Goal: Navigation & Orientation: Find specific page/section

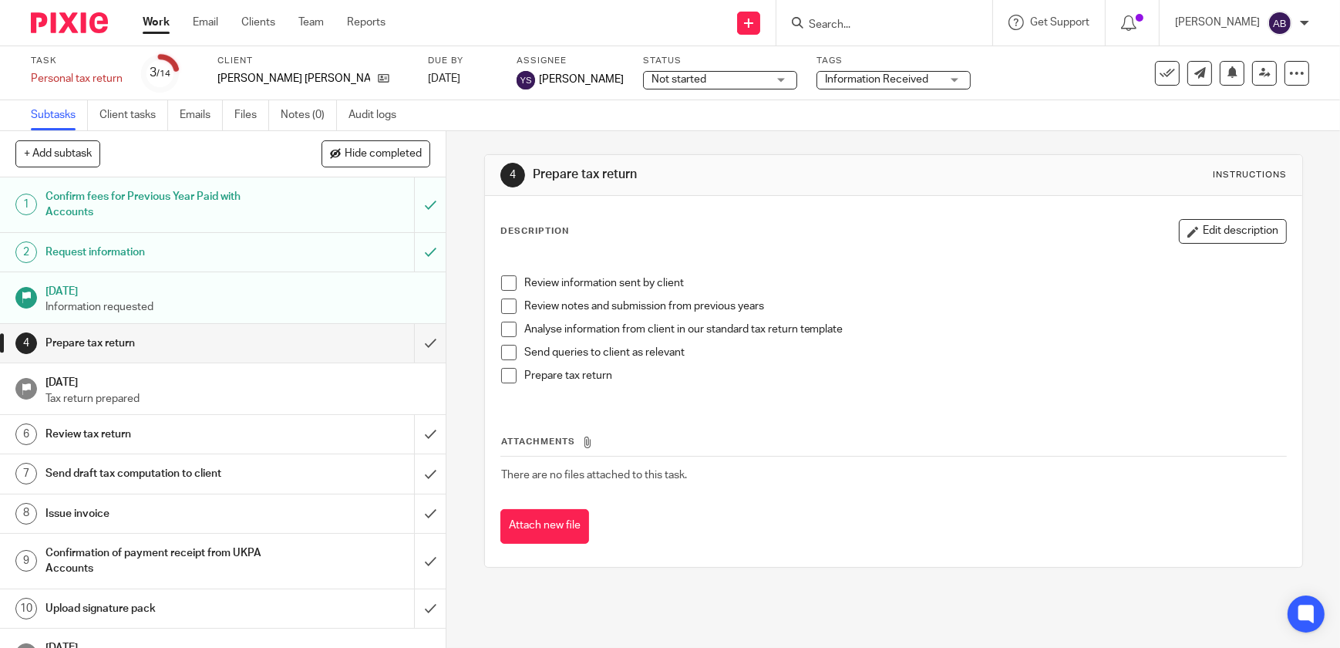
click at [164, 25] on link "Work" at bounding box center [156, 22] width 27 height 15
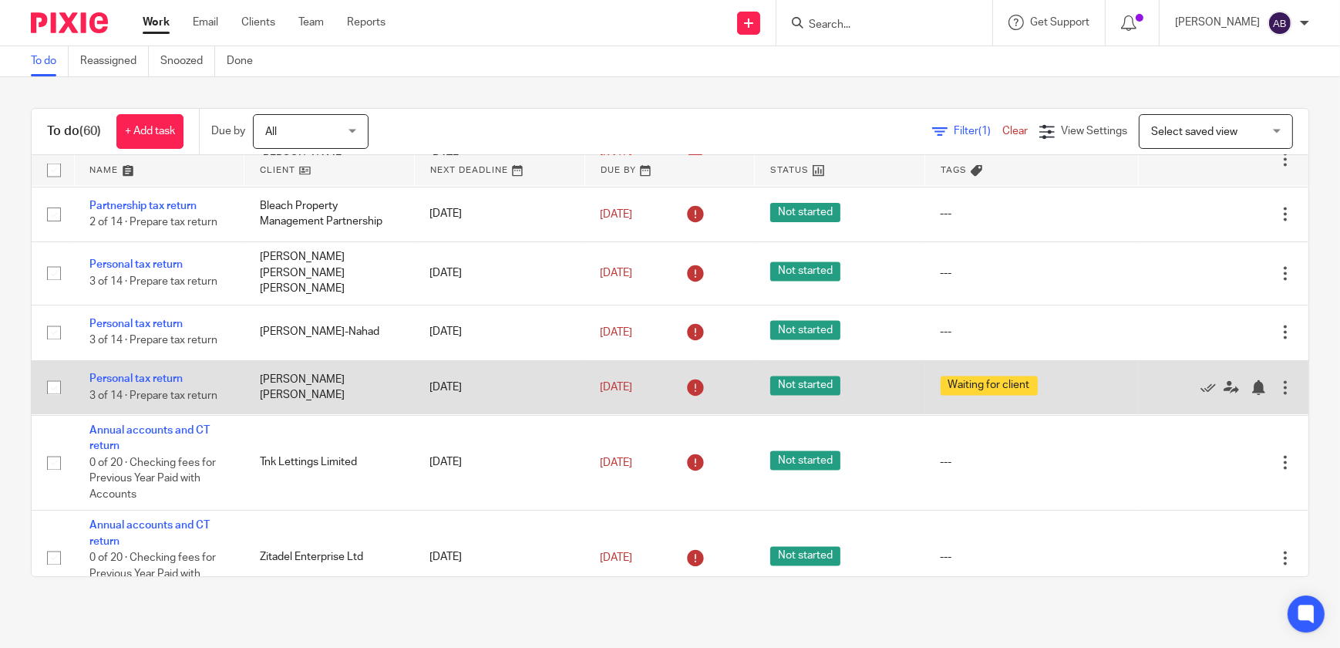
scroll to position [3784, 0]
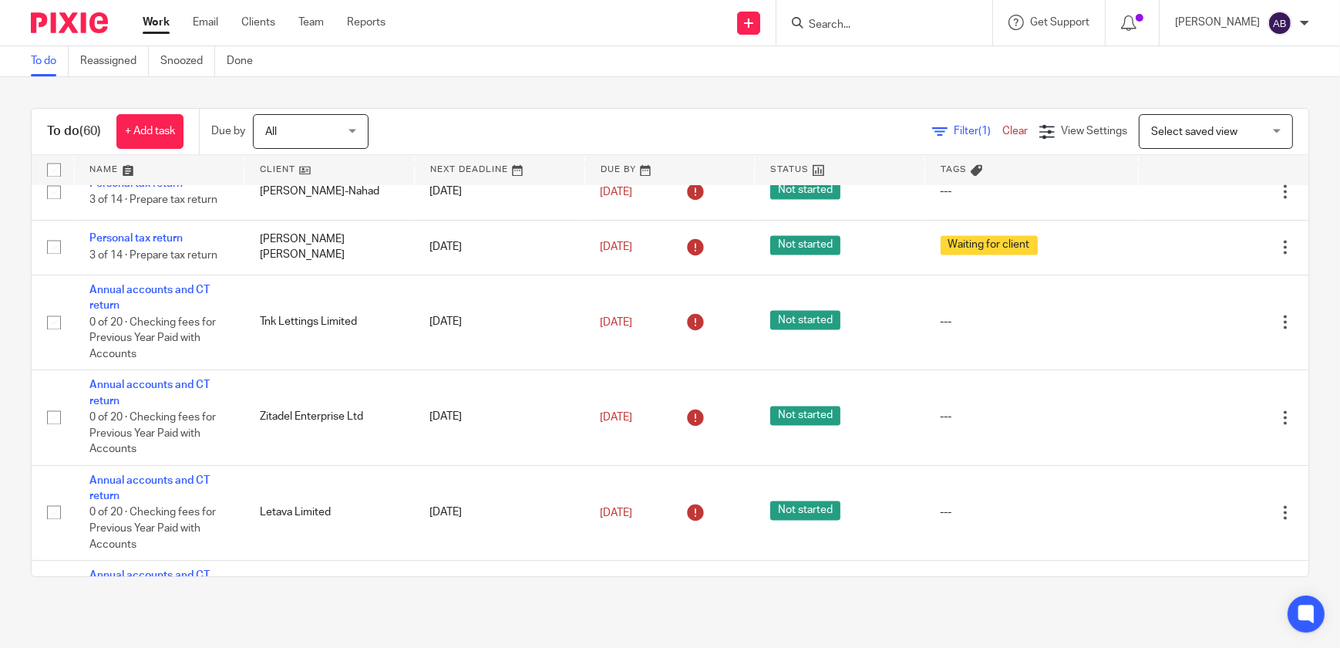
click at [325, 19] on ul "Work Email Clients Team Reports" at bounding box center [276, 22] width 266 height 15
click at [312, 16] on link "Team" at bounding box center [310, 22] width 25 height 15
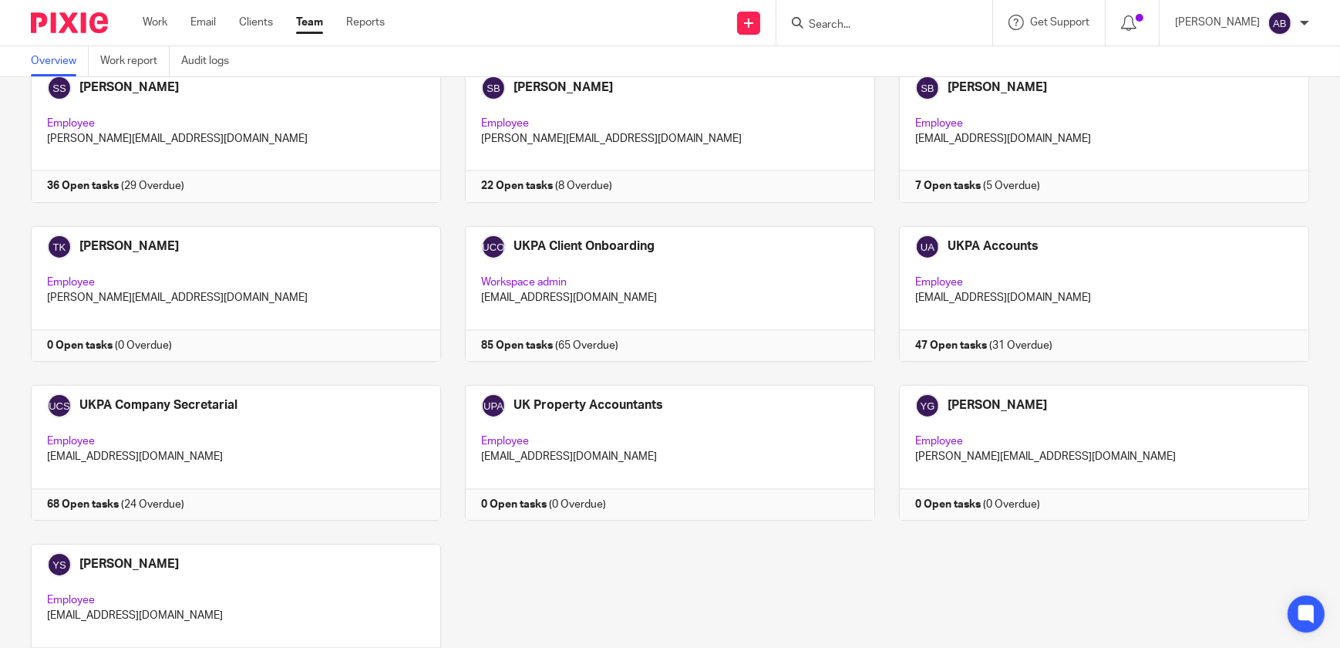
scroll to position [4149, 0]
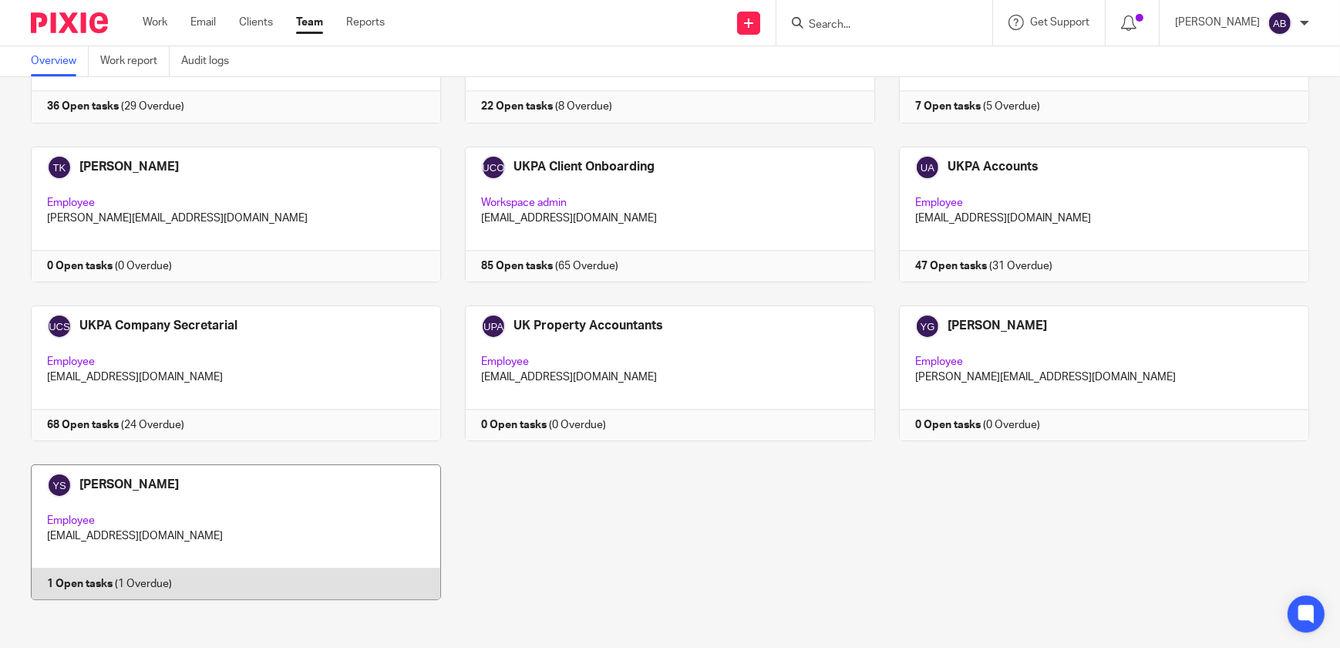
click at [97, 503] on link at bounding box center [224, 532] width 434 height 136
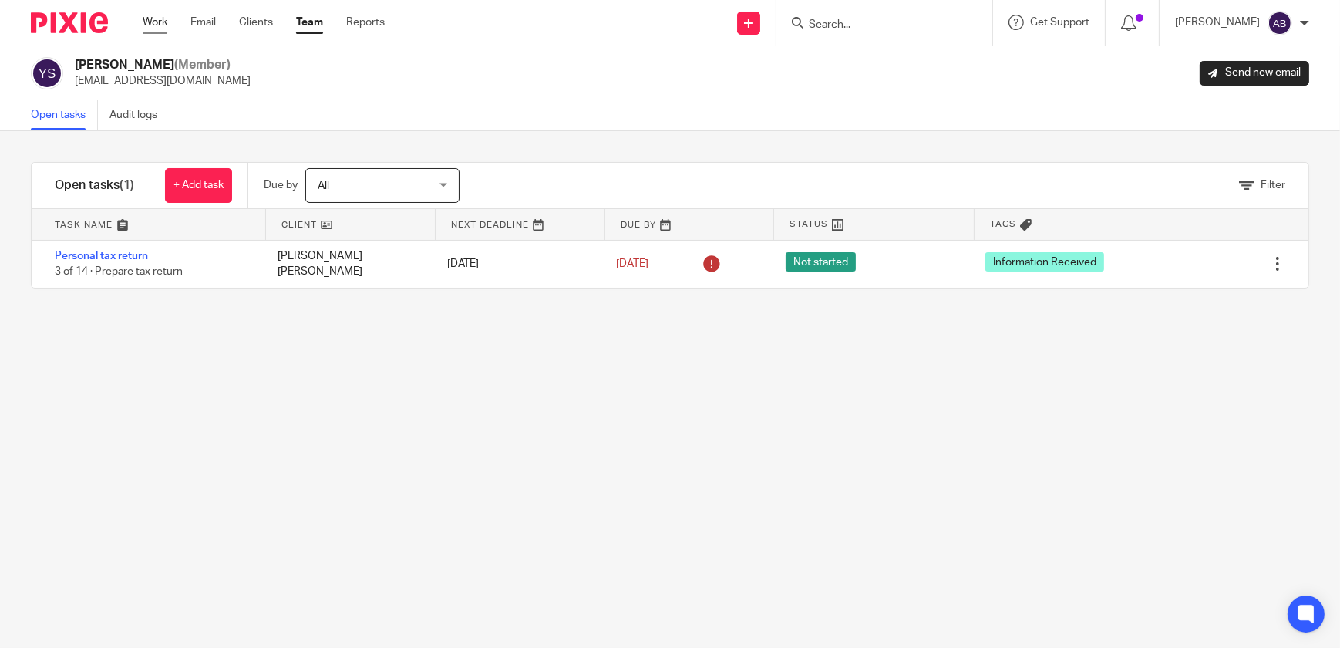
click at [160, 21] on link "Work" at bounding box center [155, 22] width 25 height 15
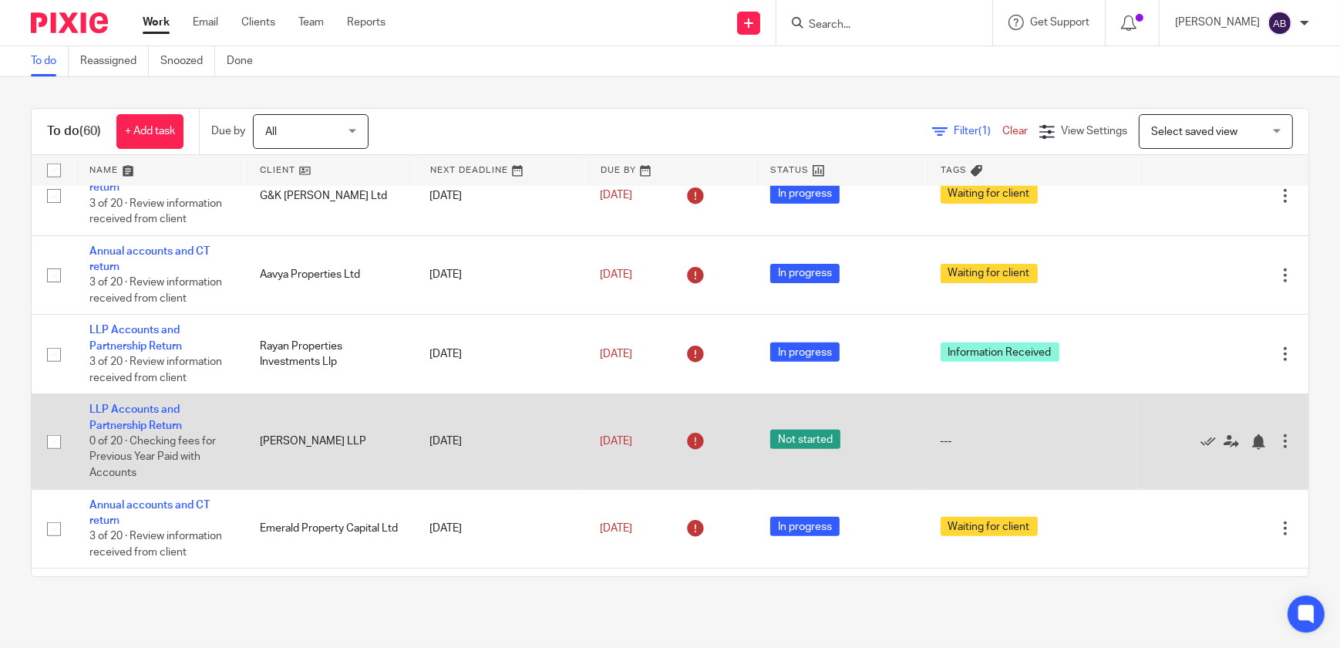
scroll to position [1436, 0]
